Goal: Information Seeking & Learning: Learn about a topic

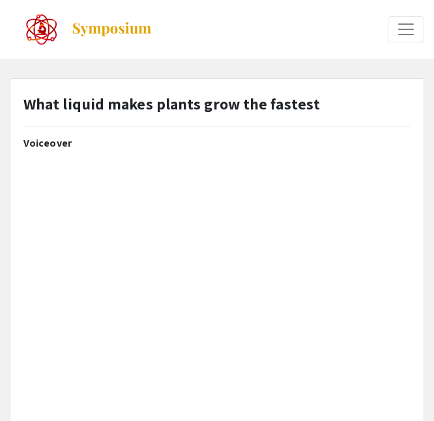
select select "custom"
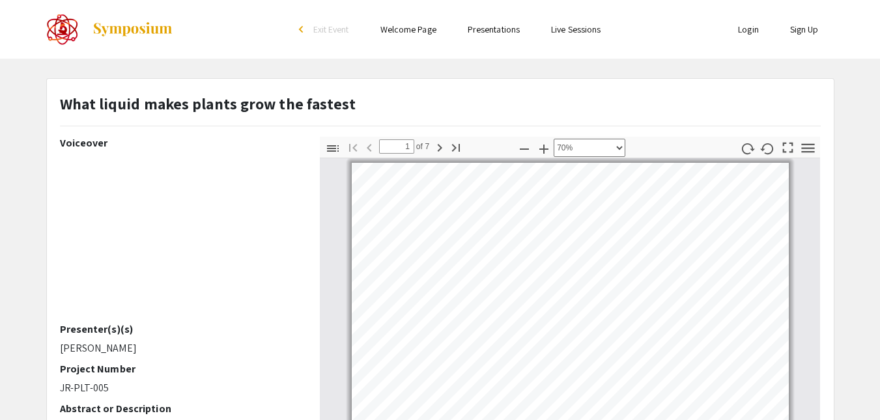
scroll to position [109, 0]
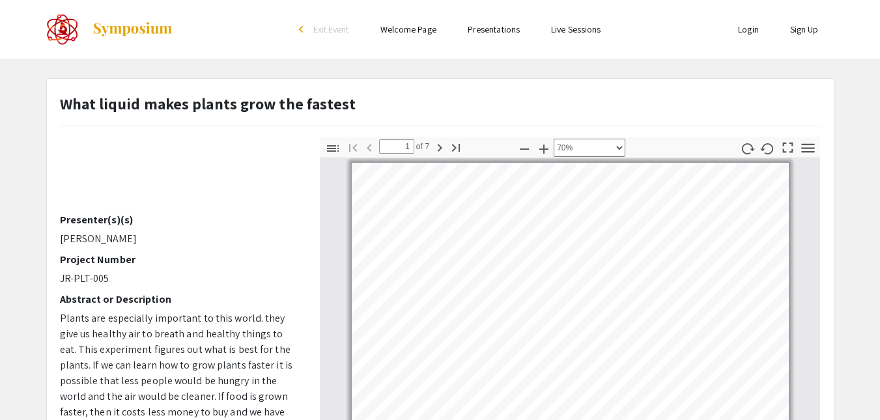
type input "2"
select select "custom"
type input "3"
select select "custom"
type input "4"
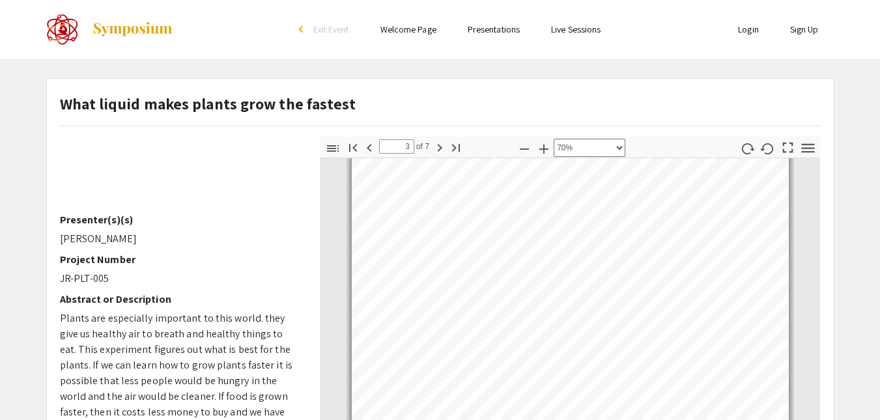
select select "custom"
type input "7"
select select "custom"
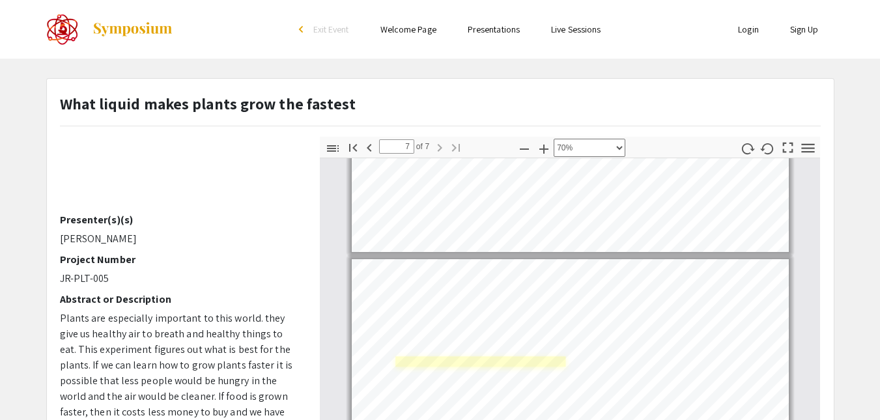
type input "6"
select select "custom"
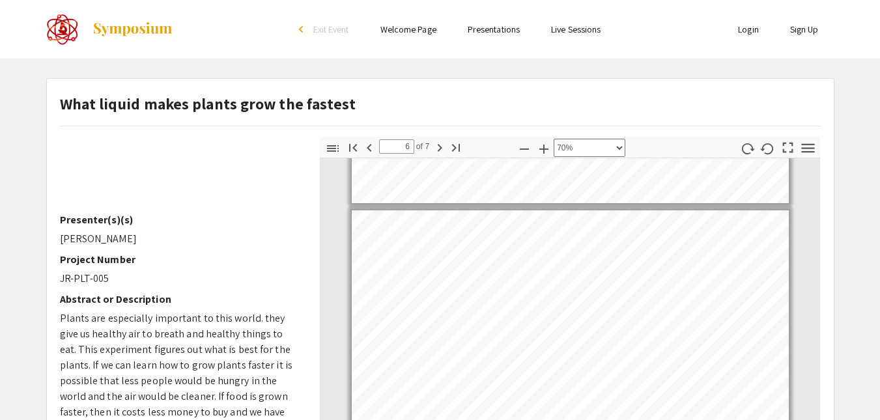
scroll to position [1606, 0]
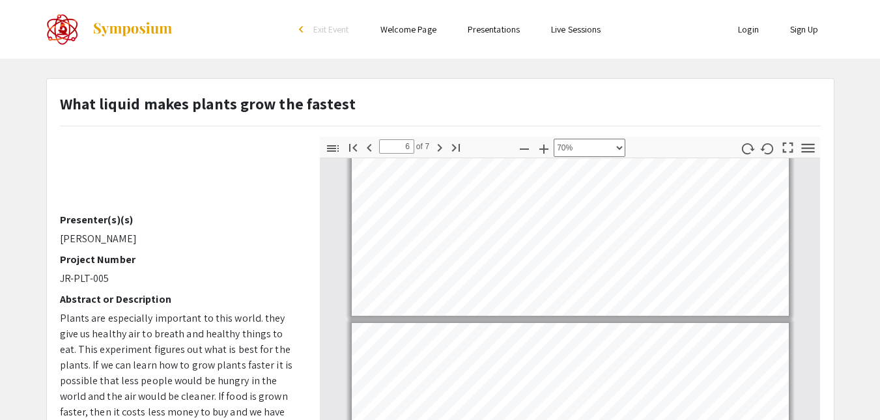
type input "5"
select select "custom"
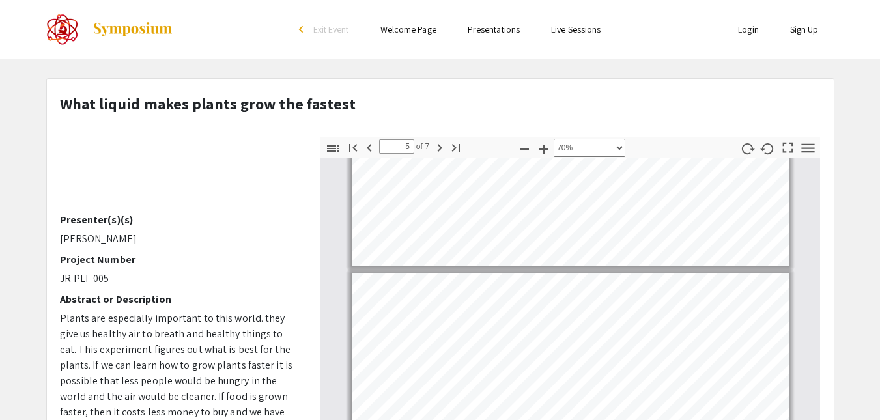
type input "4"
select select "custom"
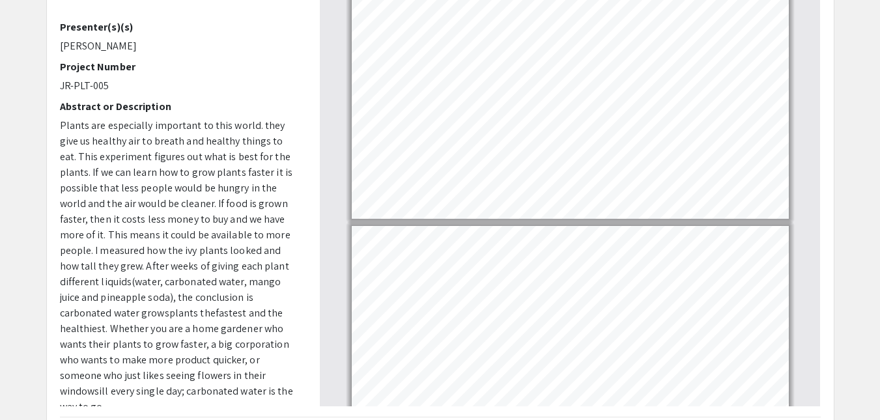
scroll to position [187, 0]
type input "5"
select select "custom"
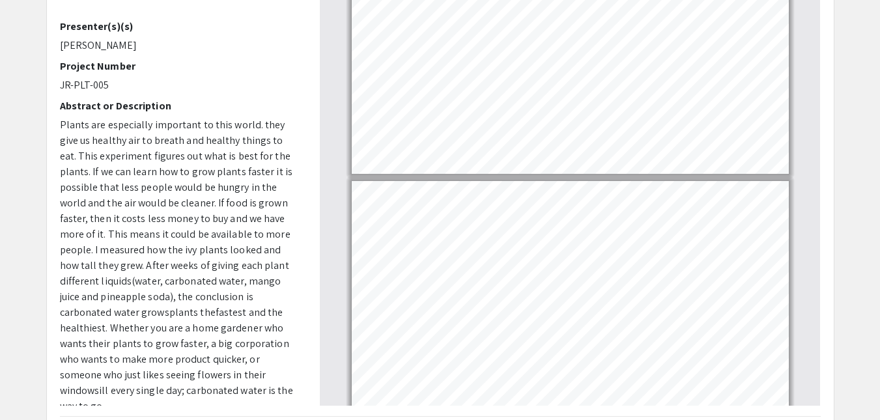
type input "4"
select select "custom"
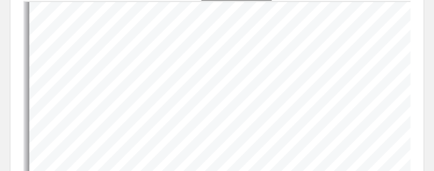
scroll to position [1119, 0]
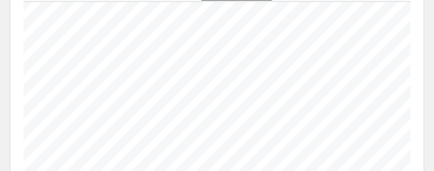
type input "5"
select select "custom"
